Goal: Transaction & Acquisition: Purchase product/service

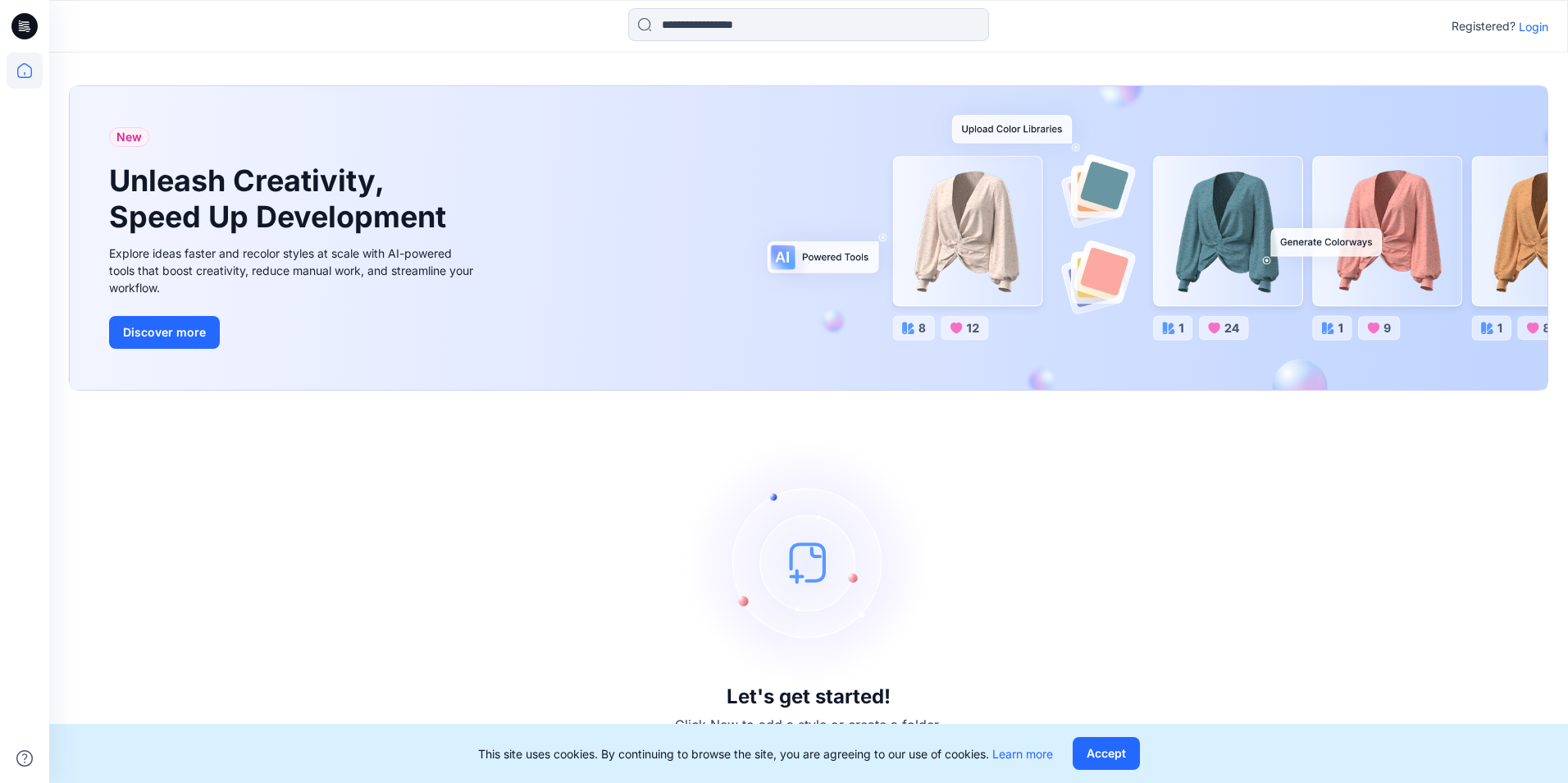
click at [1533, 34] on p "Login" at bounding box center [1533, 26] width 30 height 17
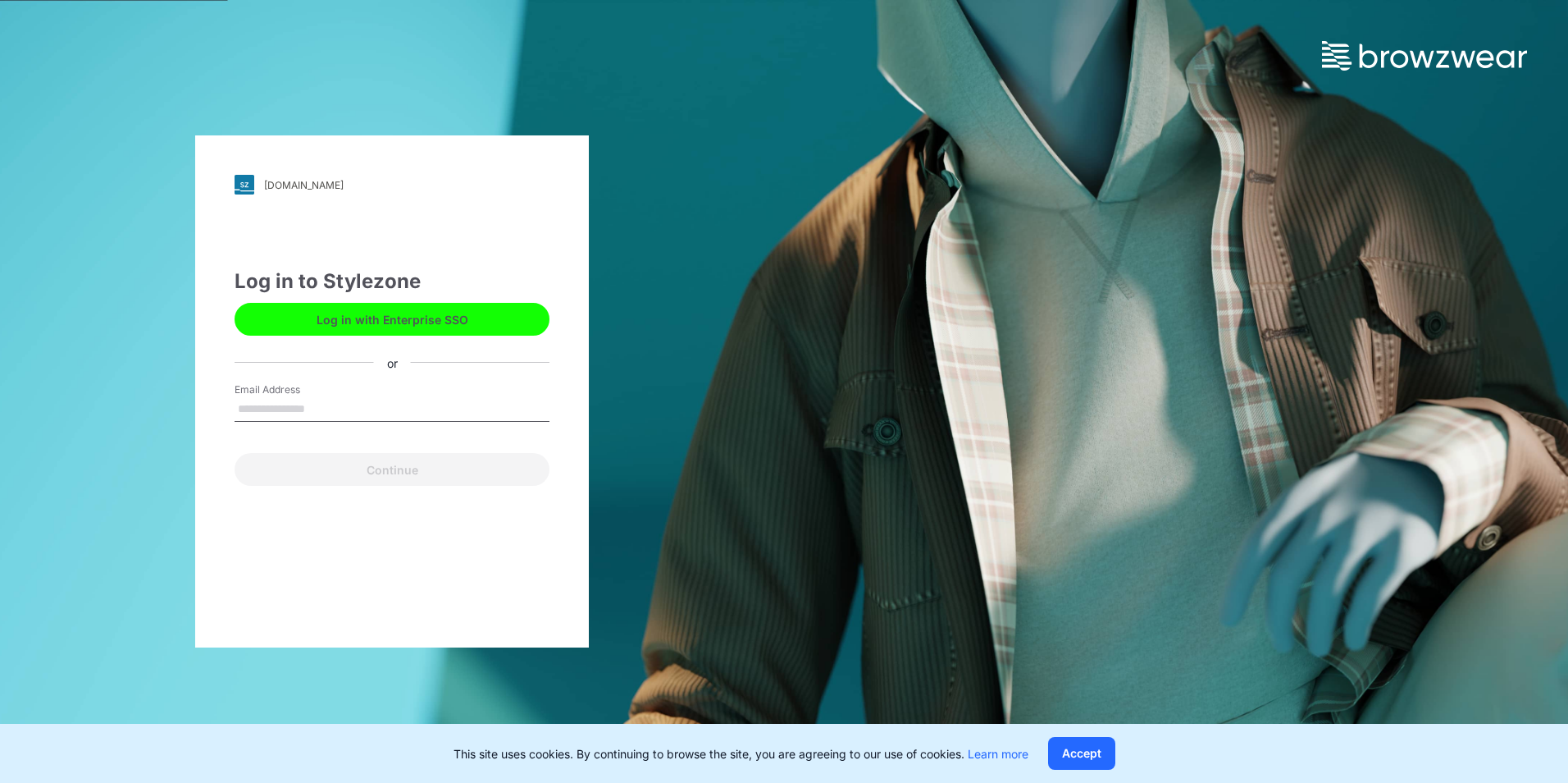
click at [372, 405] on input "Email Address" at bounding box center [392, 409] width 315 height 25
type input "**********"
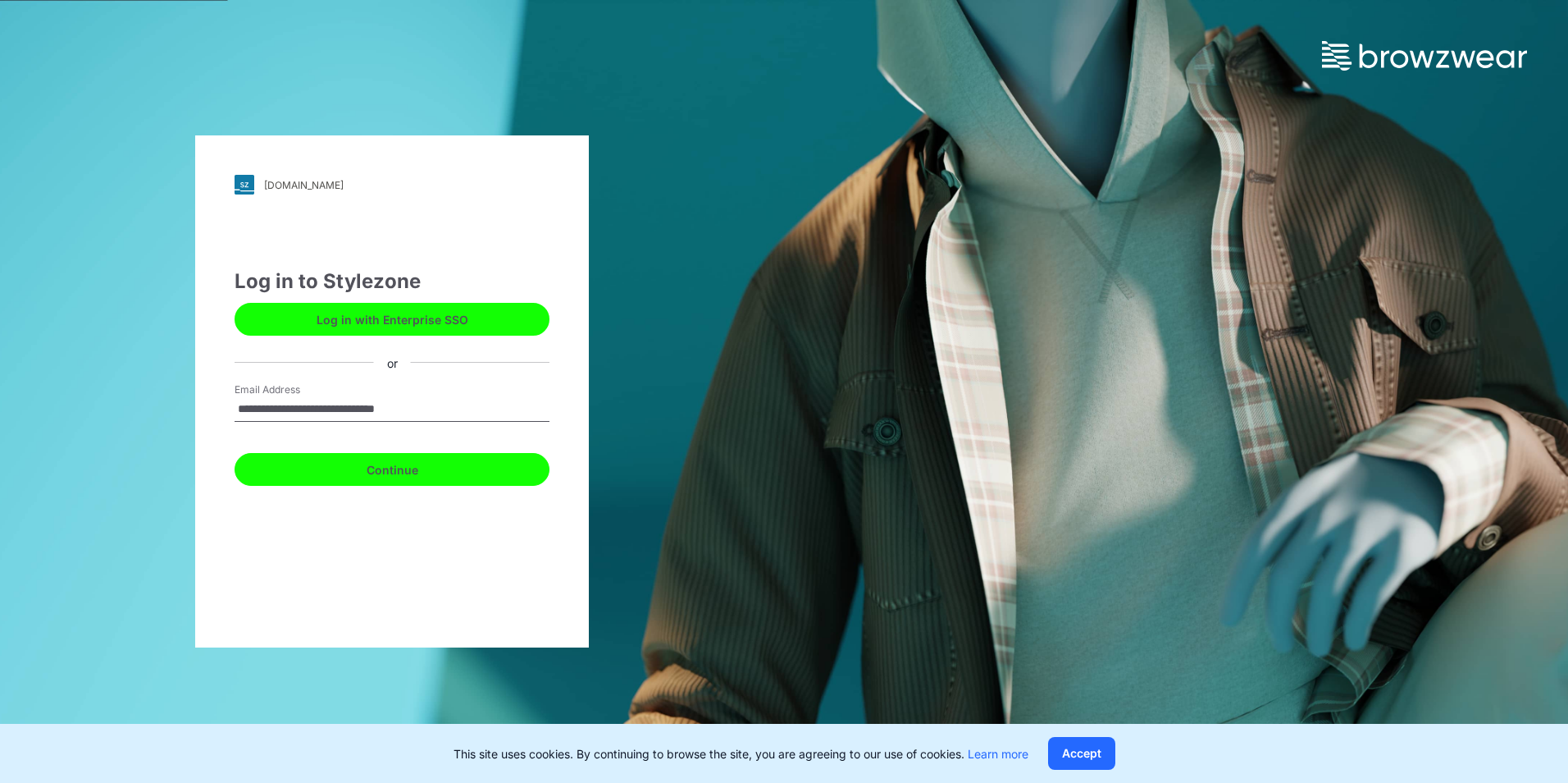
click at [426, 474] on button "Continue" at bounding box center [392, 469] width 315 height 33
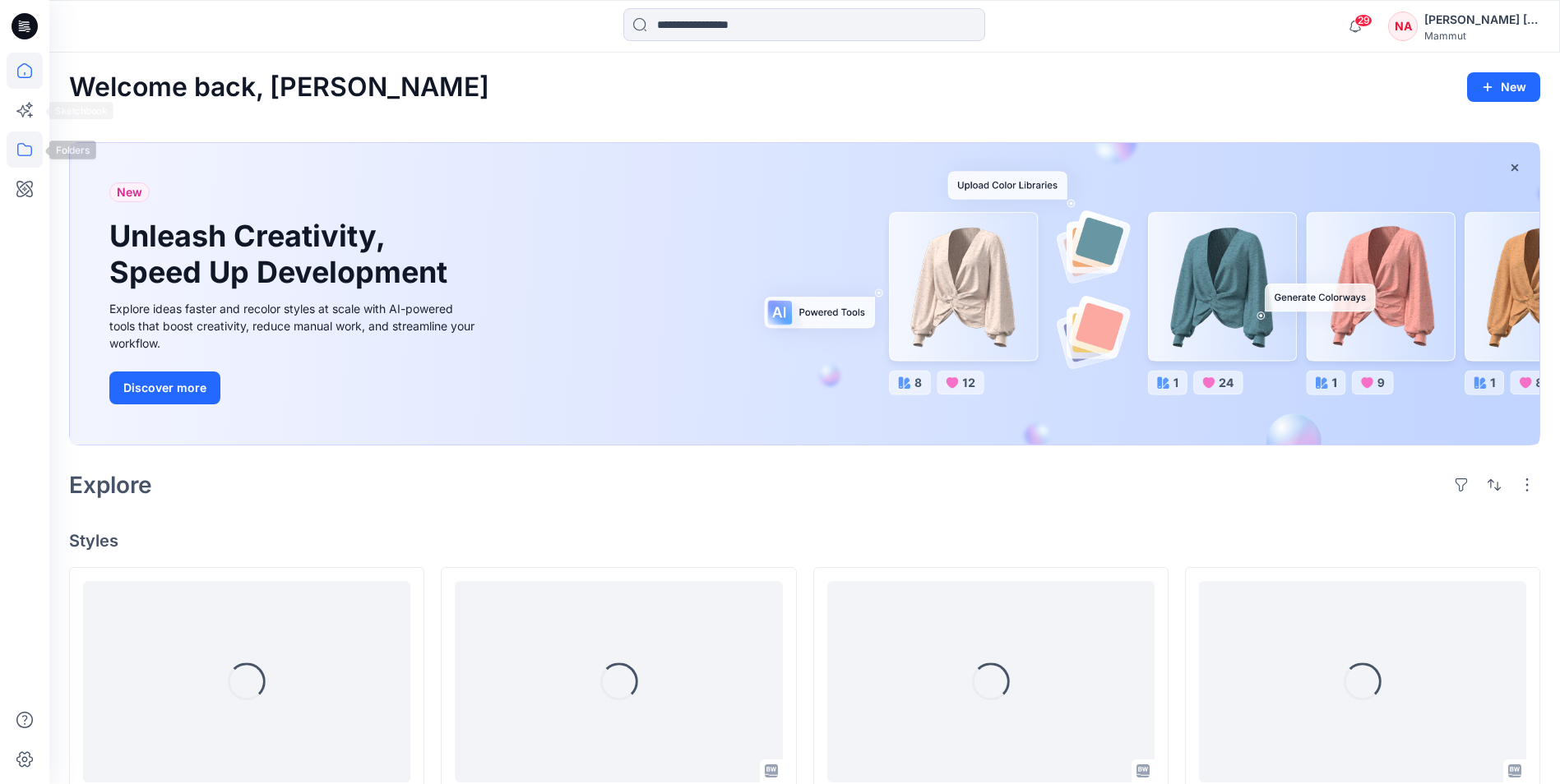
click at [24, 135] on icon at bounding box center [25, 149] width 37 height 37
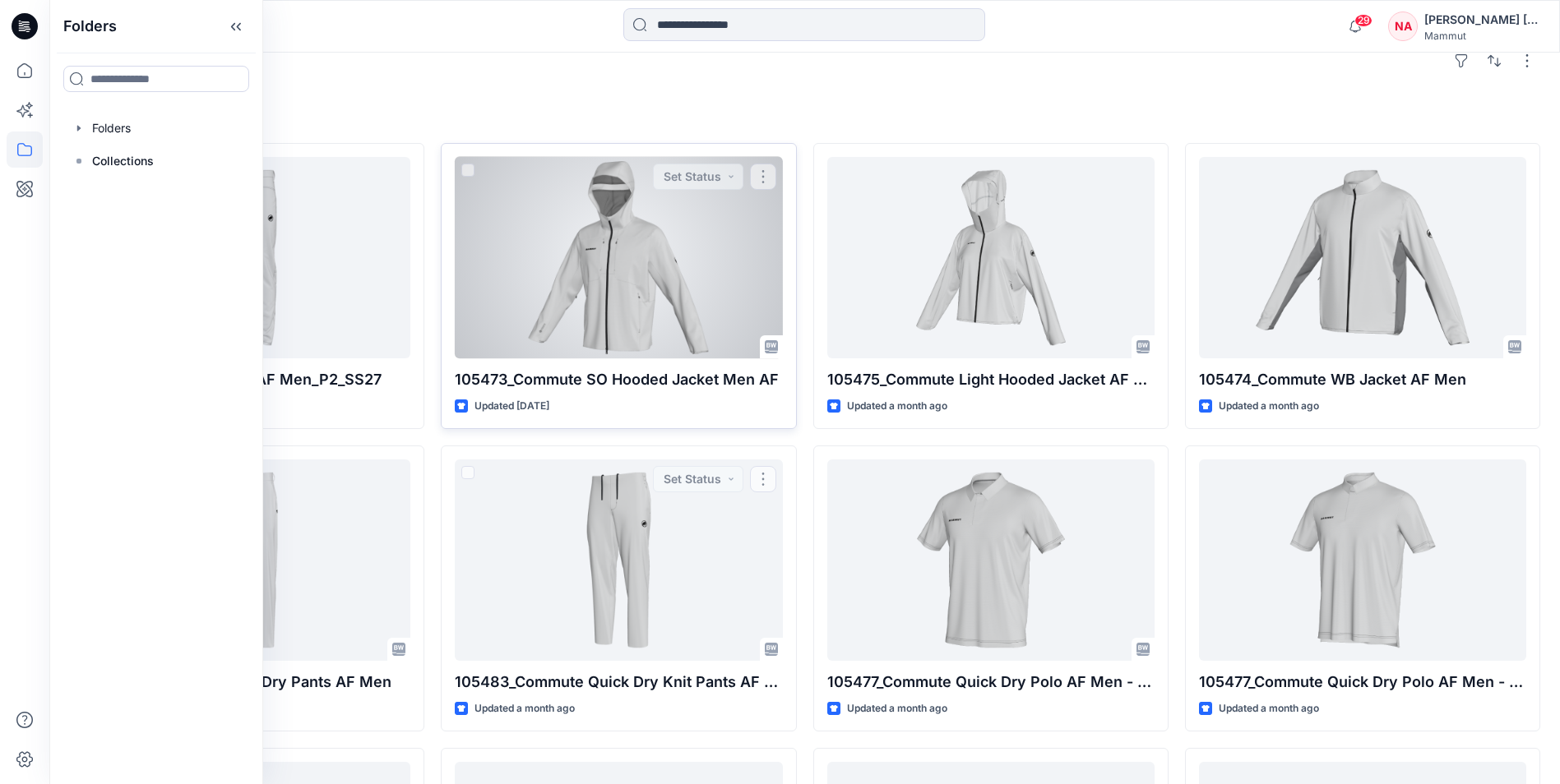
scroll to position [342, 0]
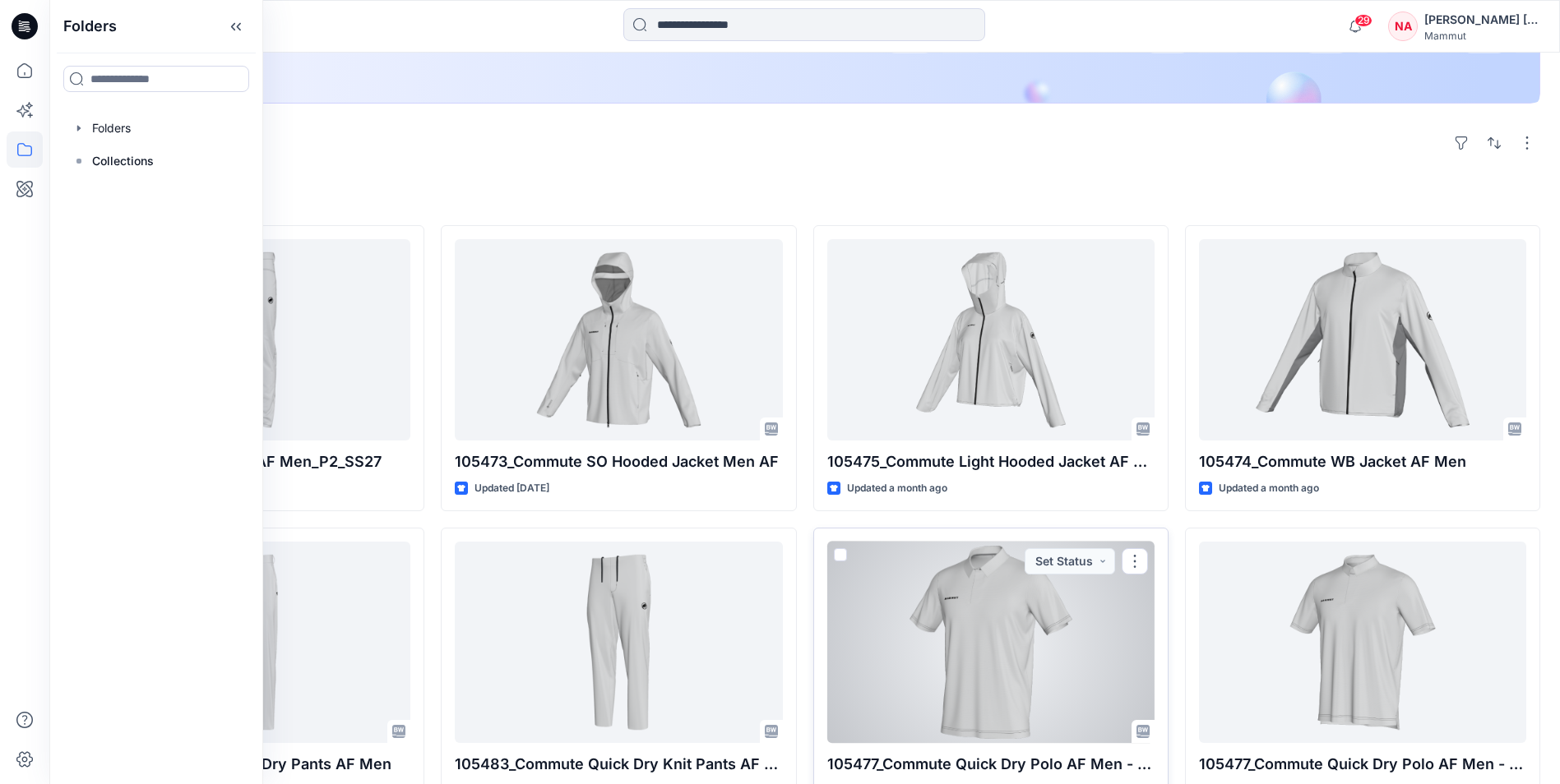
click at [961, 648] on div at bounding box center [990, 643] width 327 height 202
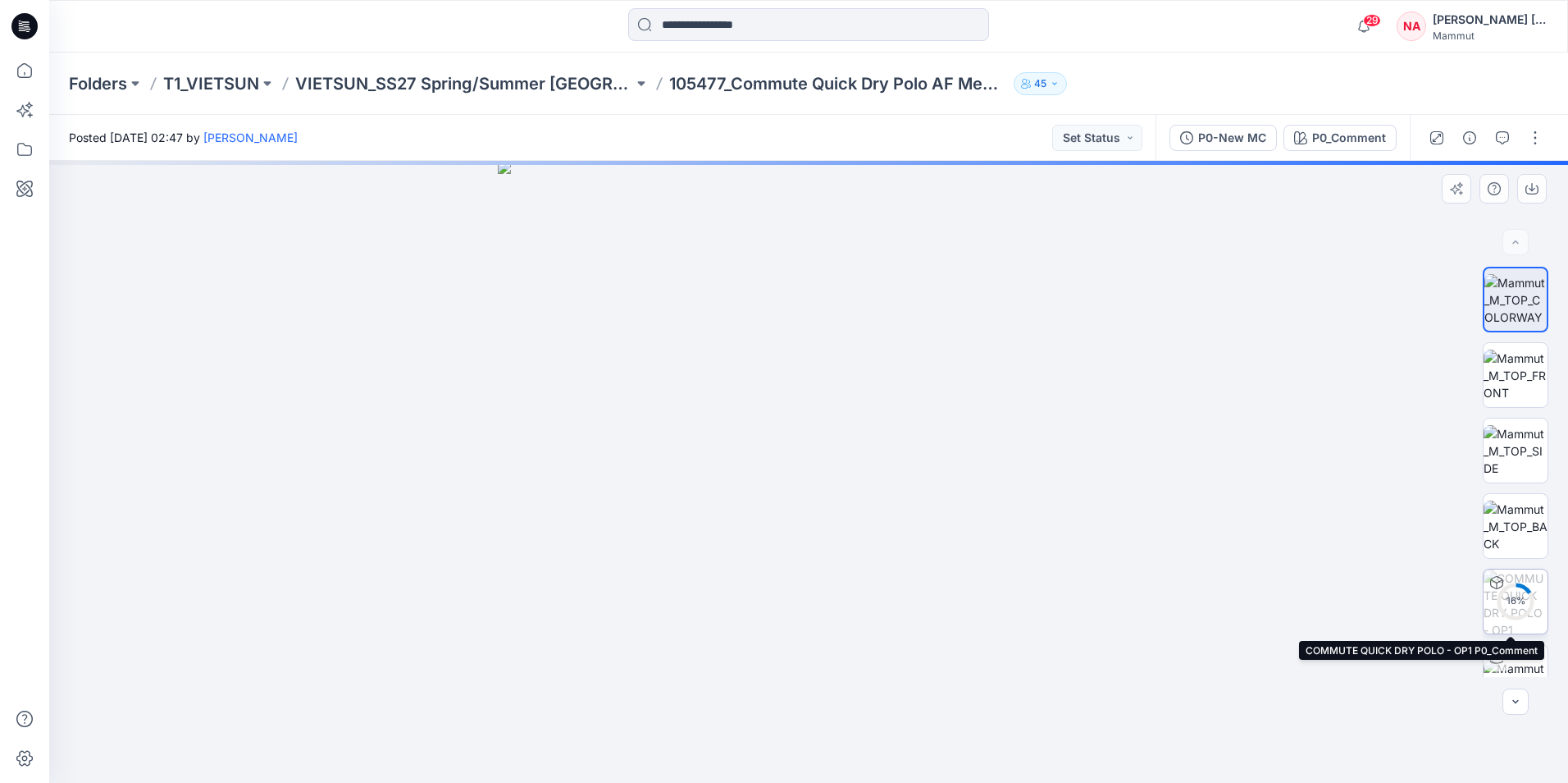
scroll to position [33, 0]
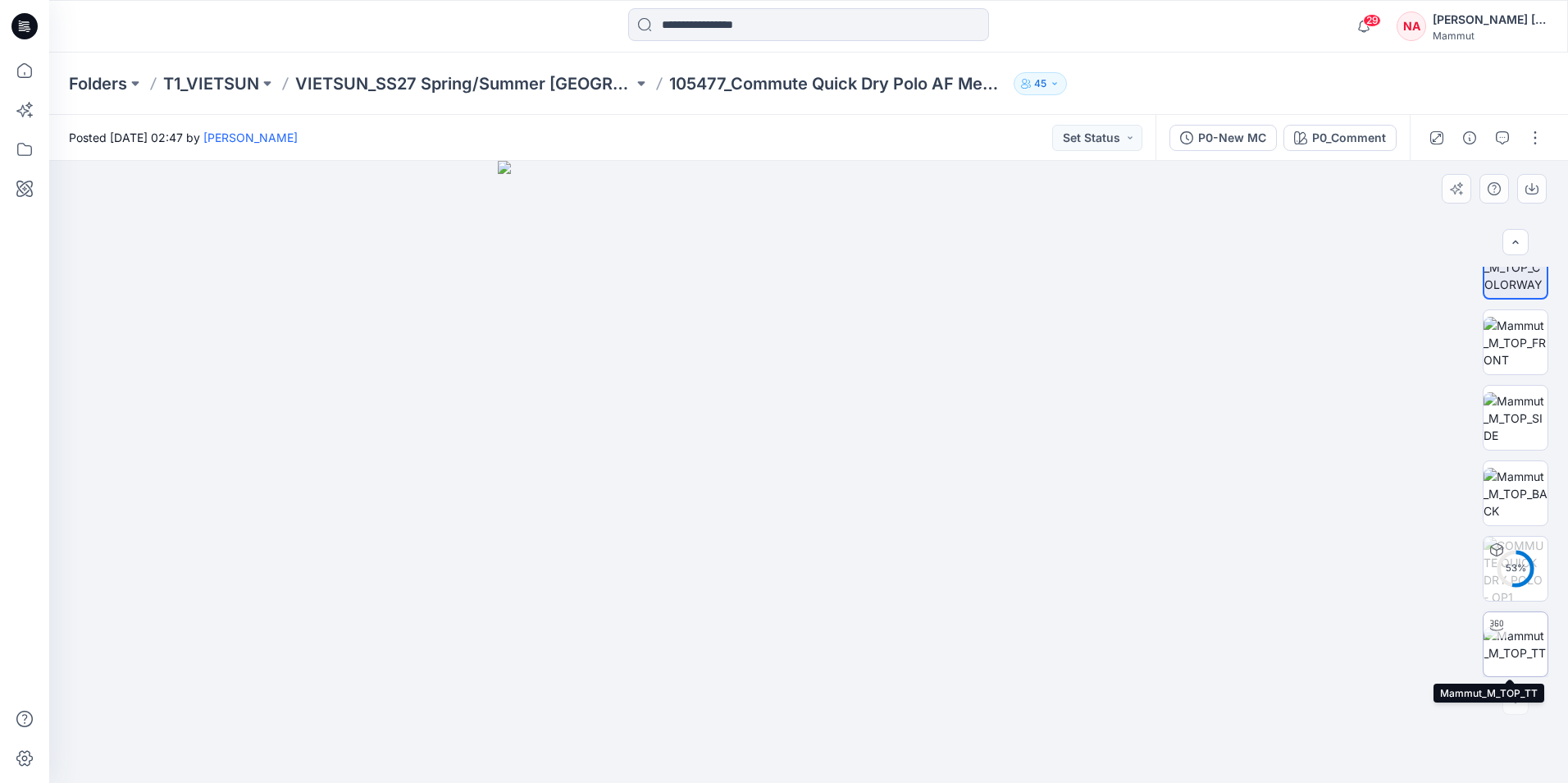
click at [1514, 647] on img at bounding box center [1516, 644] width 64 height 35
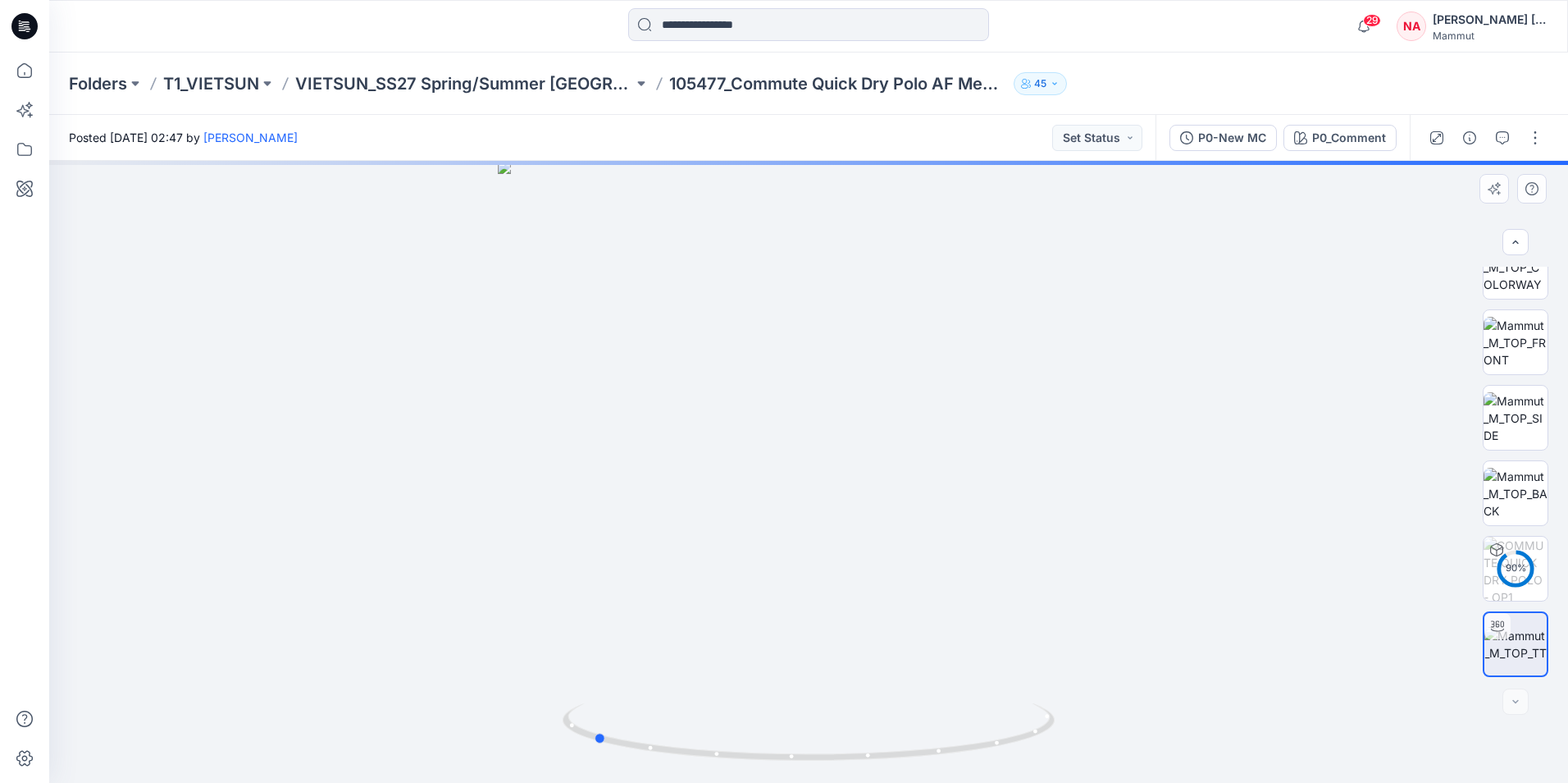
drag, startPoint x: 813, startPoint y: 761, endPoint x: 1089, endPoint y: 725, distance: 278.3
click at [1089, 725] on div at bounding box center [808, 472] width 1519 height 622
drag, startPoint x: 605, startPoint y: 742, endPoint x: 580, endPoint y: 707, distance: 43.0
click at [580, 707] on icon at bounding box center [810, 734] width 496 height 61
click at [802, 760] on icon at bounding box center [810, 734] width 496 height 61
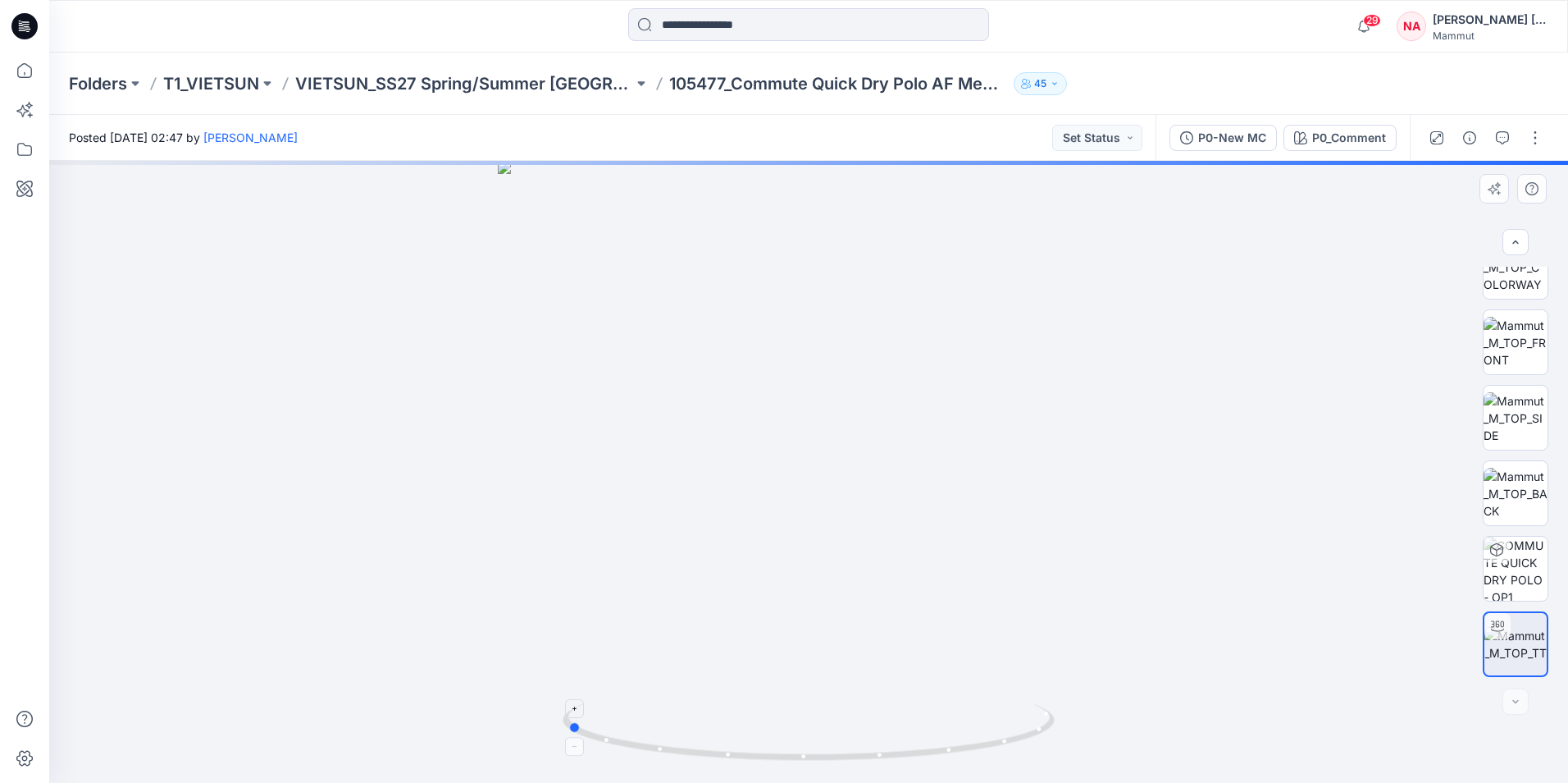
click at [808, 764] on div at bounding box center [808, 472] width 1519 height 622
drag, startPoint x: 808, startPoint y: 760, endPoint x: 704, endPoint y: 714, distance: 113.7
click at [704, 714] on icon at bounding box center [810, 734] width 496 height 61
drag, startPoint x: 836, startPoint y: 509, endPoint x: 869, endPoint y: 572, distance: 71.1
click at [869, 572] on div at bounding box center [808, 472] width 1519 height 622
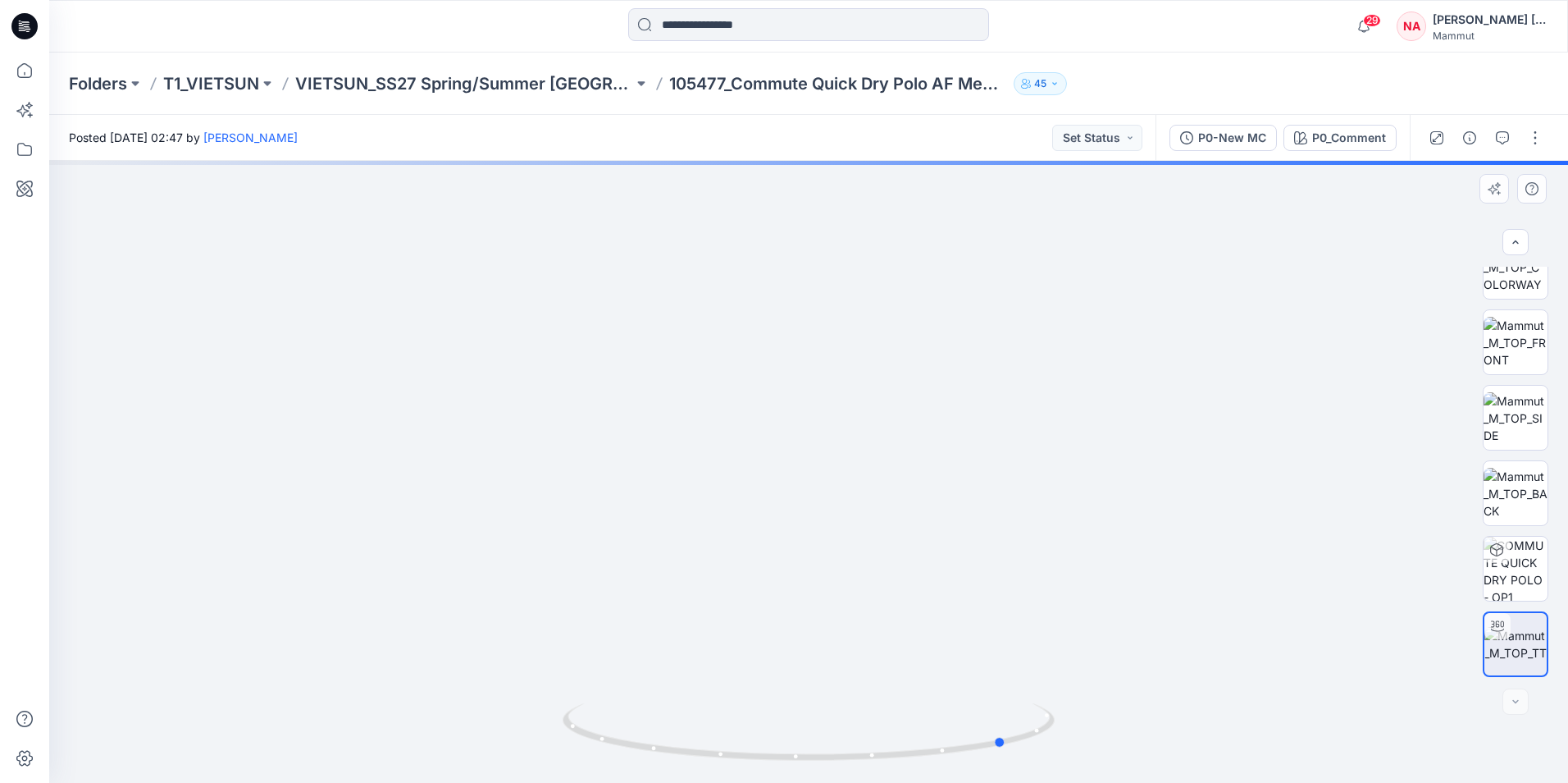
drag, startPoint x: 979, startPoint y: 747, endPoint x: 550, endPoint y: 615, distance: 448.8
click at [517, 604] on div at bounding box center [808, 472] width 1519 height 622
click at [1499, 404] on img at bounding box center [1516, 418] width 64 height 51
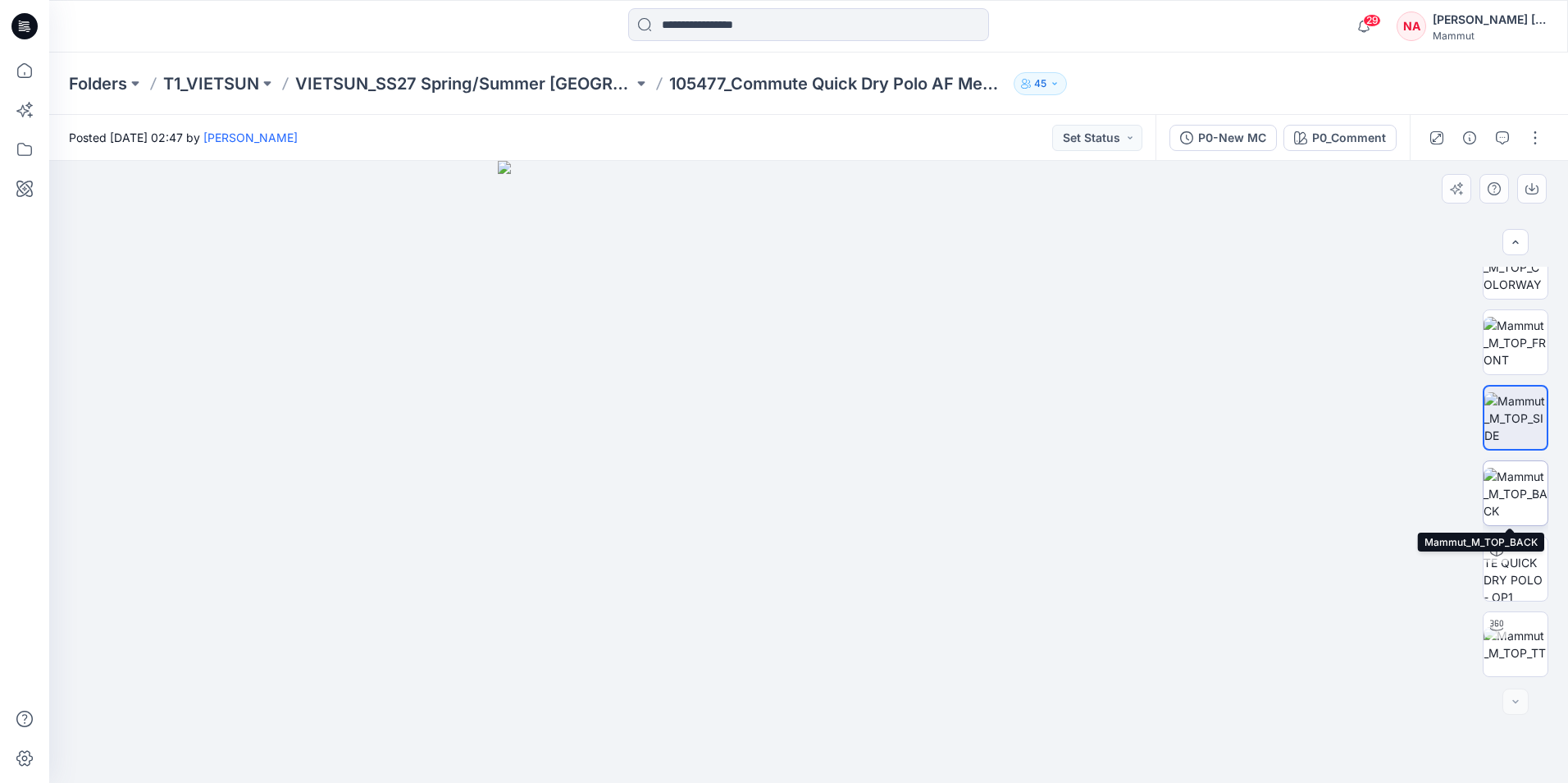
click at [1530, 482] on img at bounding box center [1516, 494] width 64 height 51
